Goal: Task Accomplishment & Management: Use online tool/utility

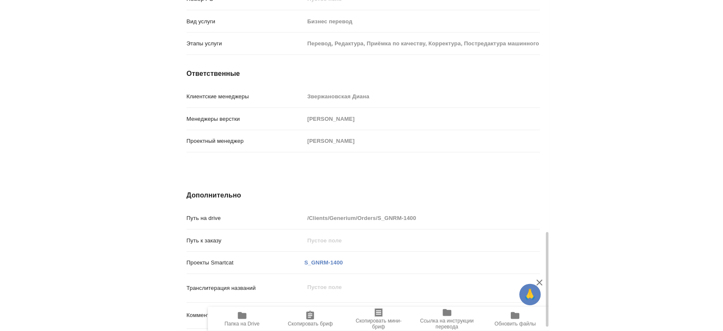
scroll to position [813, 0]
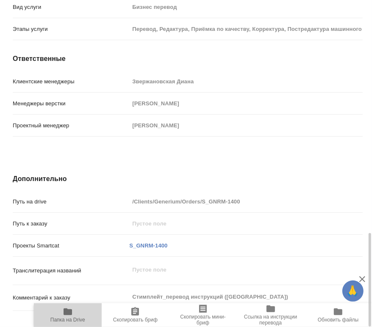
click at [71, 315] on icon "button" at bounding box center [68, 312] width 10 height 10
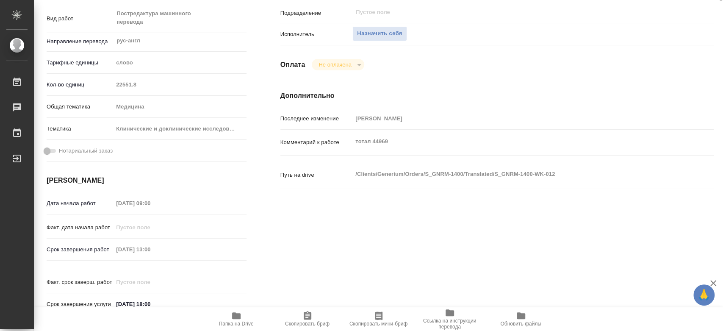
scroll to position [0, 0]
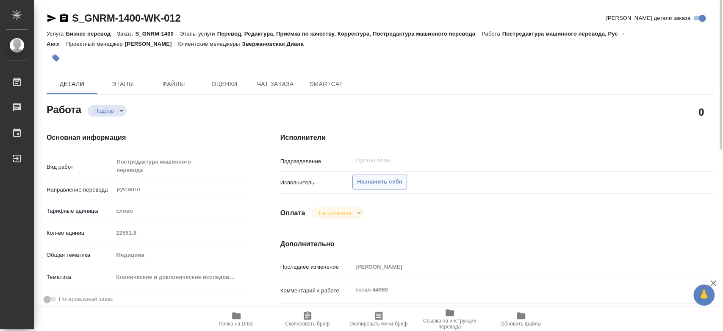
click at [371, 182] on span "Назначить себя" at bounding box center [379, 182] width 45 height 10
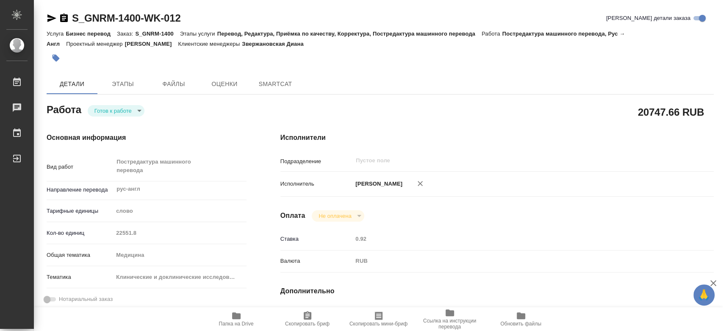
type textarea "x"
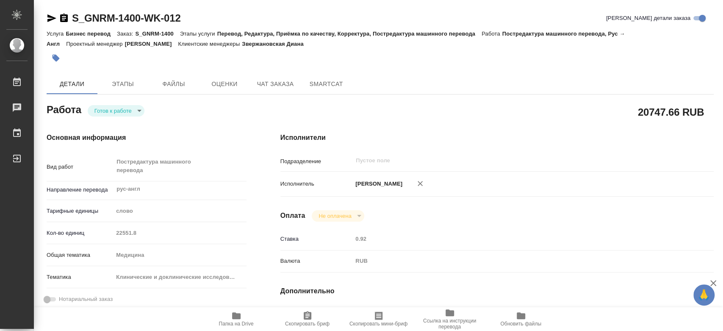
type textarea "x"
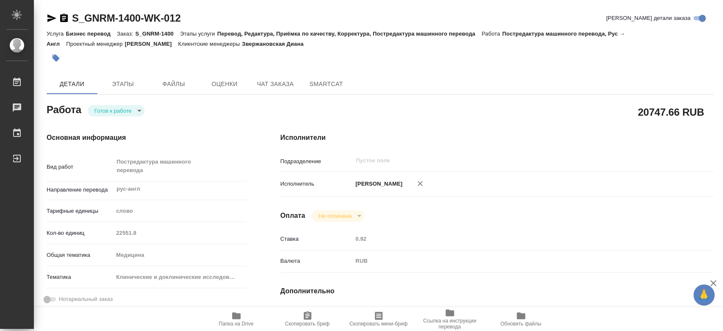
type textarea "x"
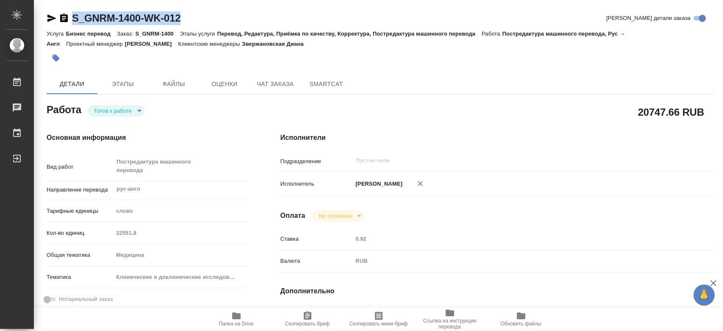
drag, startPoint x: 197, startPoint y: 16, endPoint x: 69, endPoint y: 22, distance: 128.5
click at [69, 22] on div "S_GNRM-1400-WK-012 Кратко детали заказа" at bounding box center [380, 18] width 667 height 14
copy link "S_GNRM-1400-WK-012"
